Goal: Browse casually

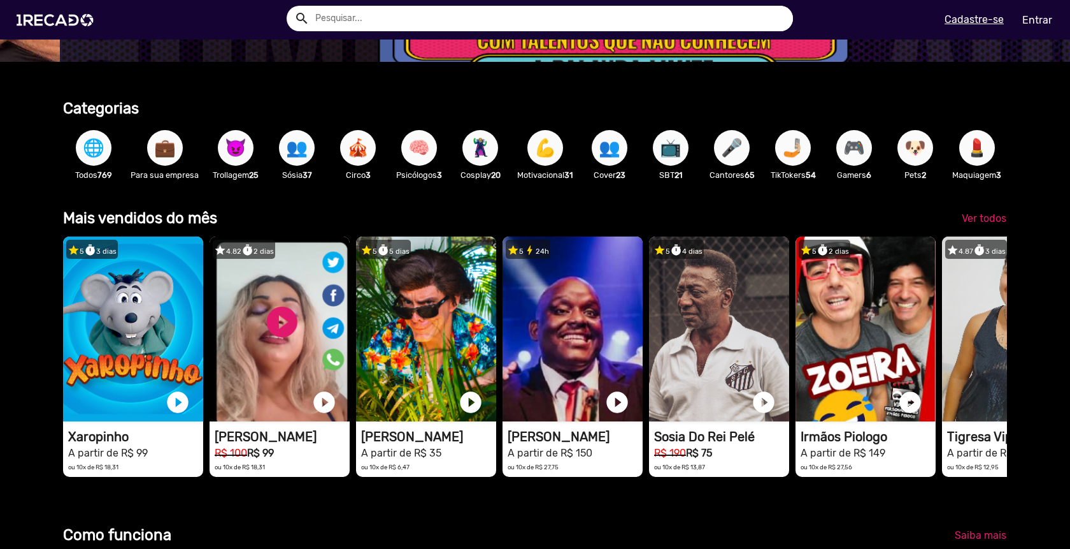
scroll to position [0, 3211]
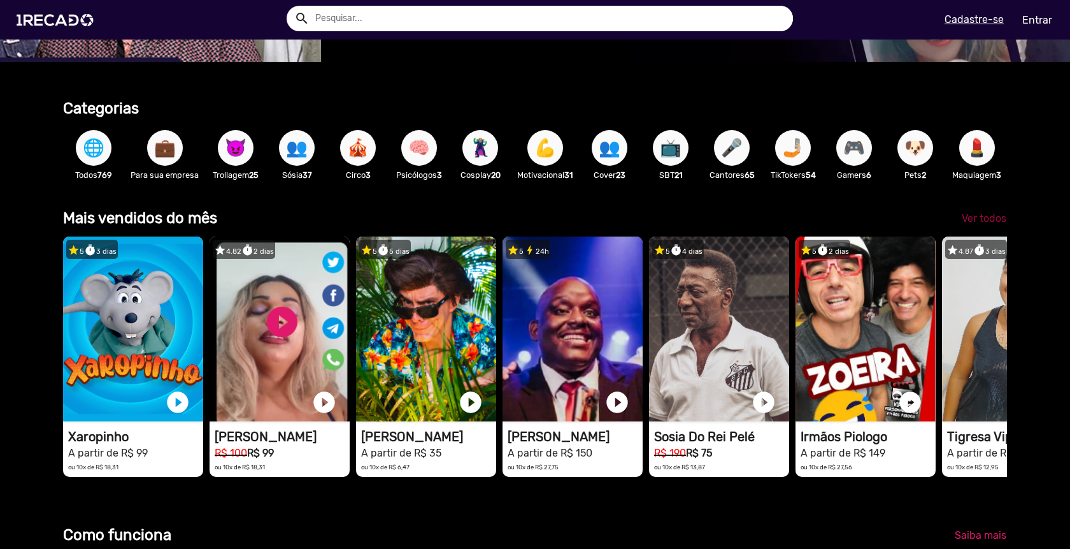
click at [982, 217] on span "Ver todos" at bounding box center [984, 218] width 45 height 12
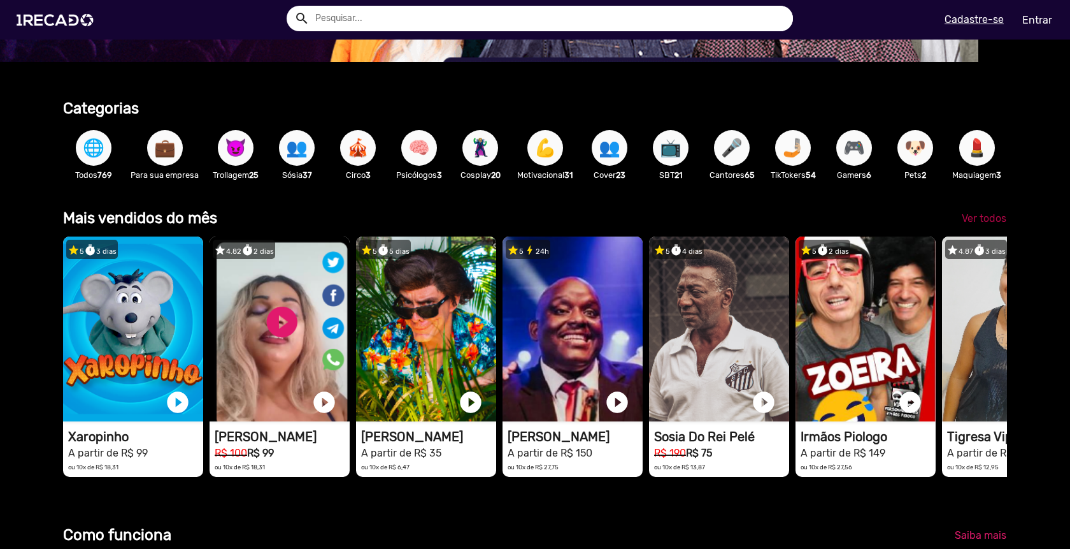
scroll to position [0, 0]
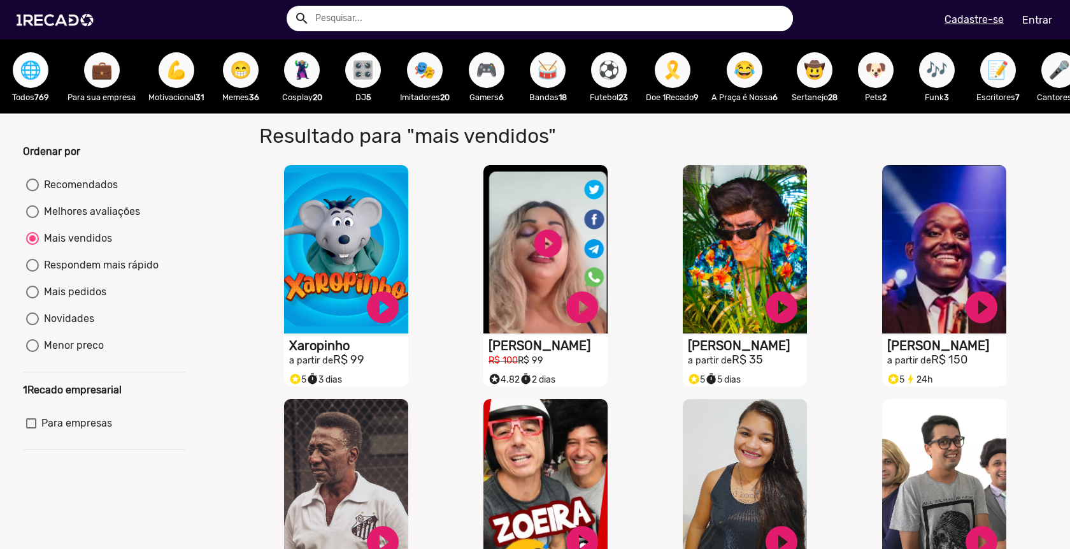
click at [27, 61] on span "🌐" at bounding box center [31, 70] width 22 height 36
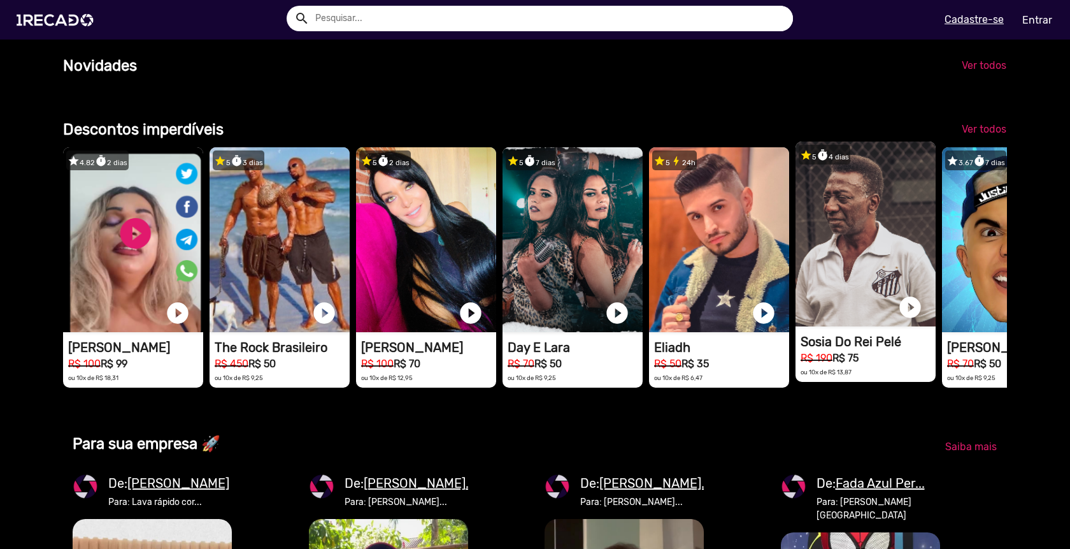
scroll to position [0, 2141]
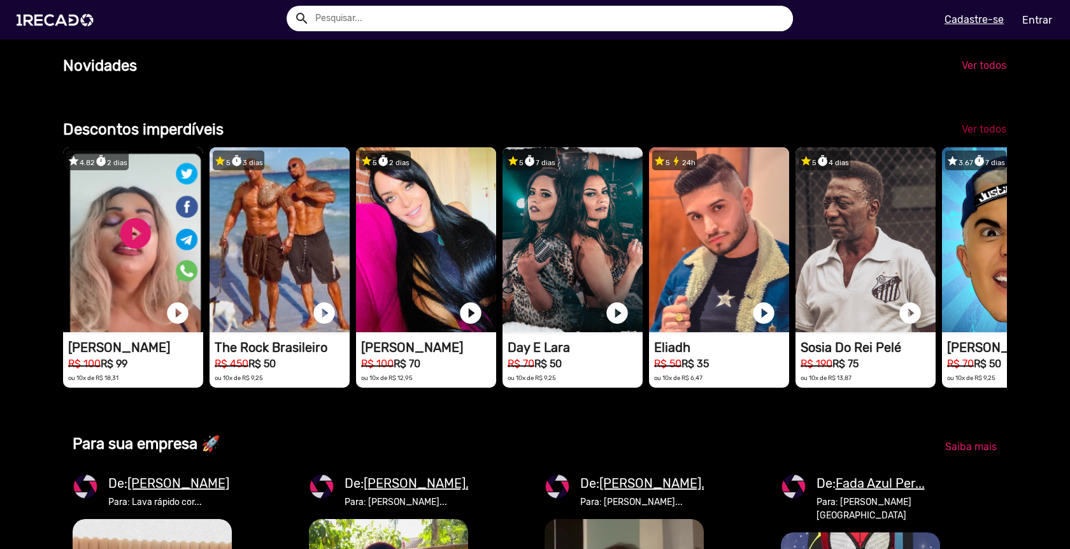
click at [982, 127] on span "Ver todos" at bounding box center [984, 129] width 45 height 12
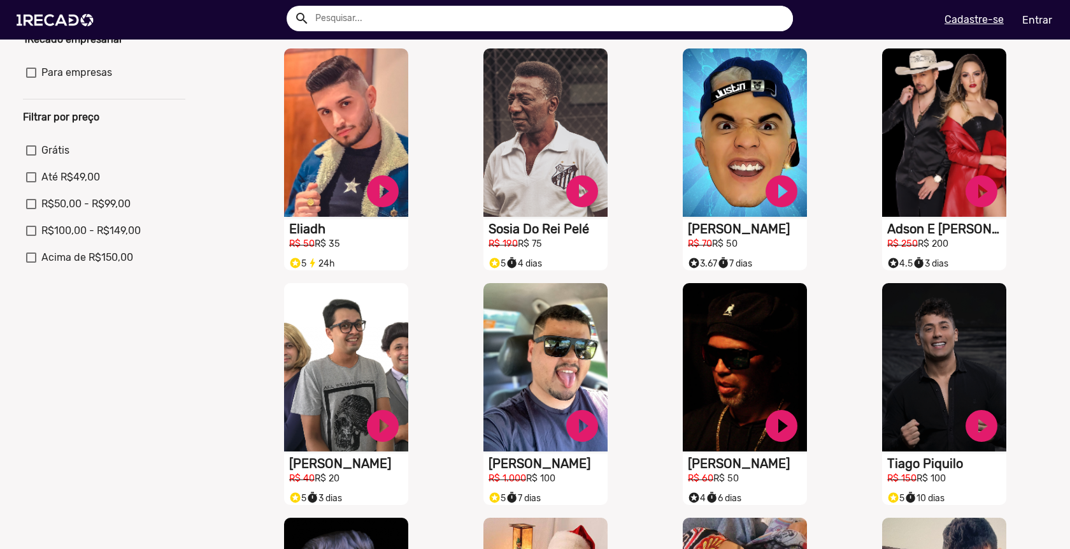
scroll to position [378, 0]
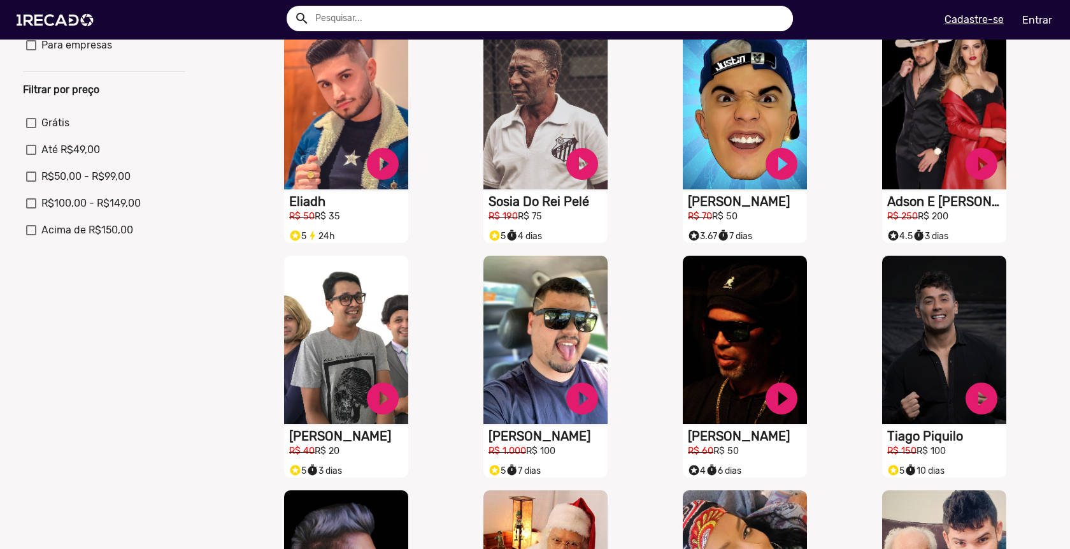
click at [1054, 345] on div "Resultado para "descontos" S1RECADO vídeos dedicados para fãs e empresas play_c…" at bounding box center [648, 344] width 817 height 1216
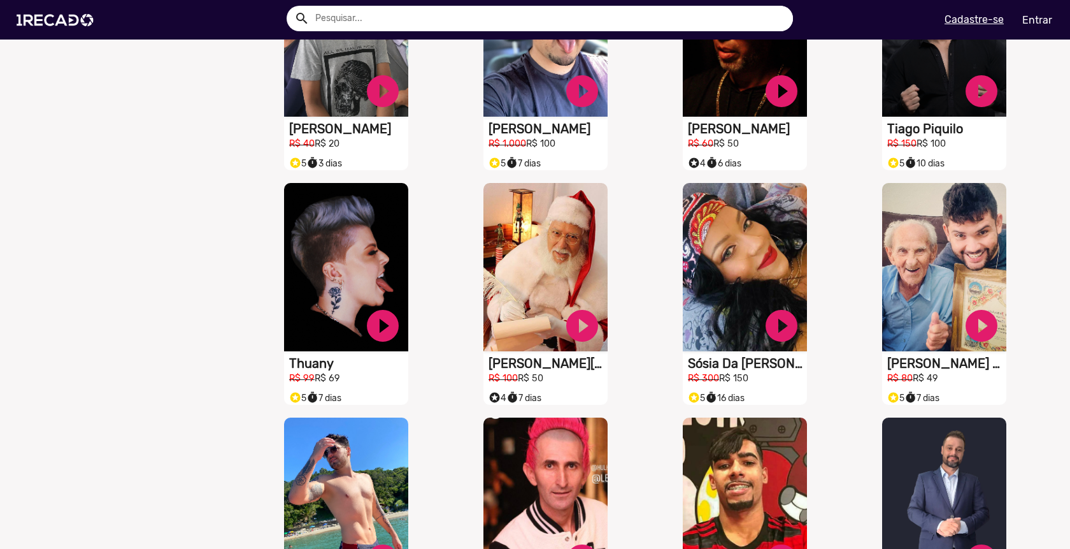
scroll to position [687, 0]
